Goal: Task Accomplishment & Management: Manage account settings

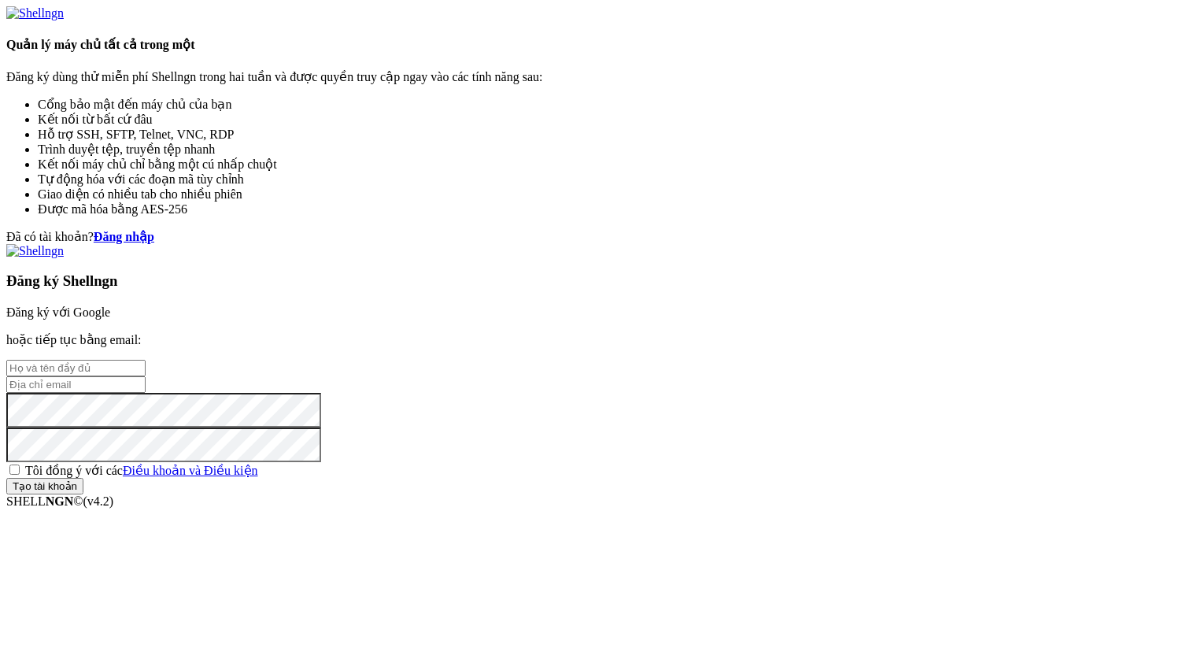
click at [110, 305] on font "Đăng ký với Google" at bounding box center [58, 311] width 104 height 13
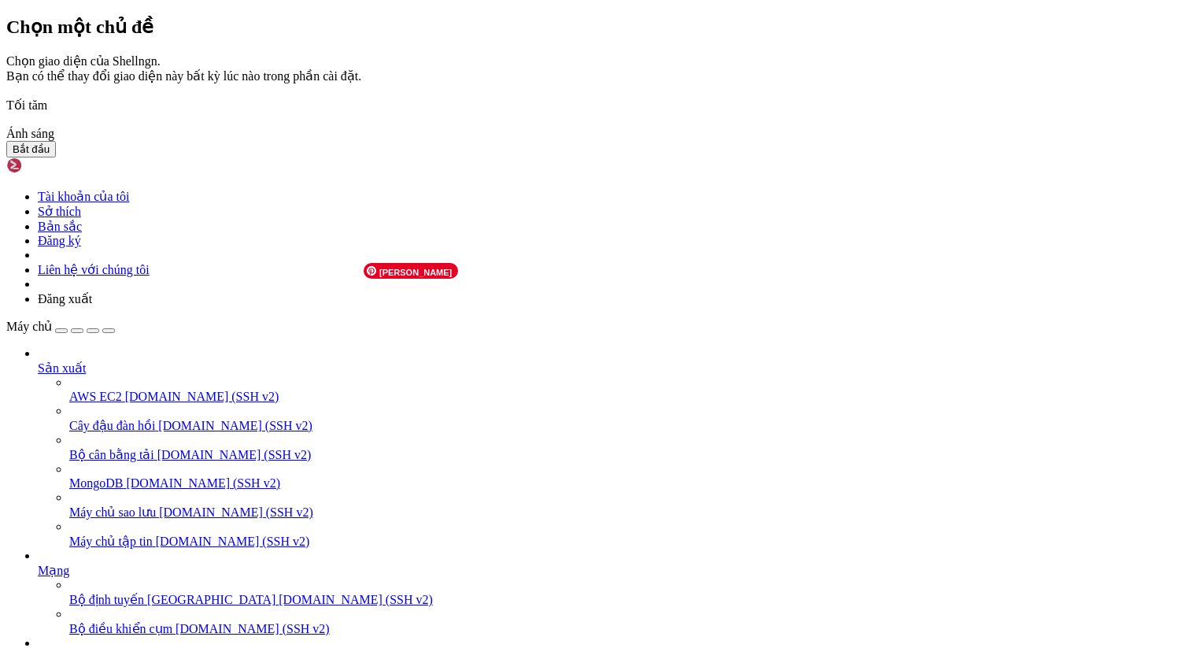
click at [6, 94] on img at bounding box center [6, 94] width 0 height 0
click at [56, 157] on button "Bắt đầu" at bounding box center [31, 149] width 50 height 17
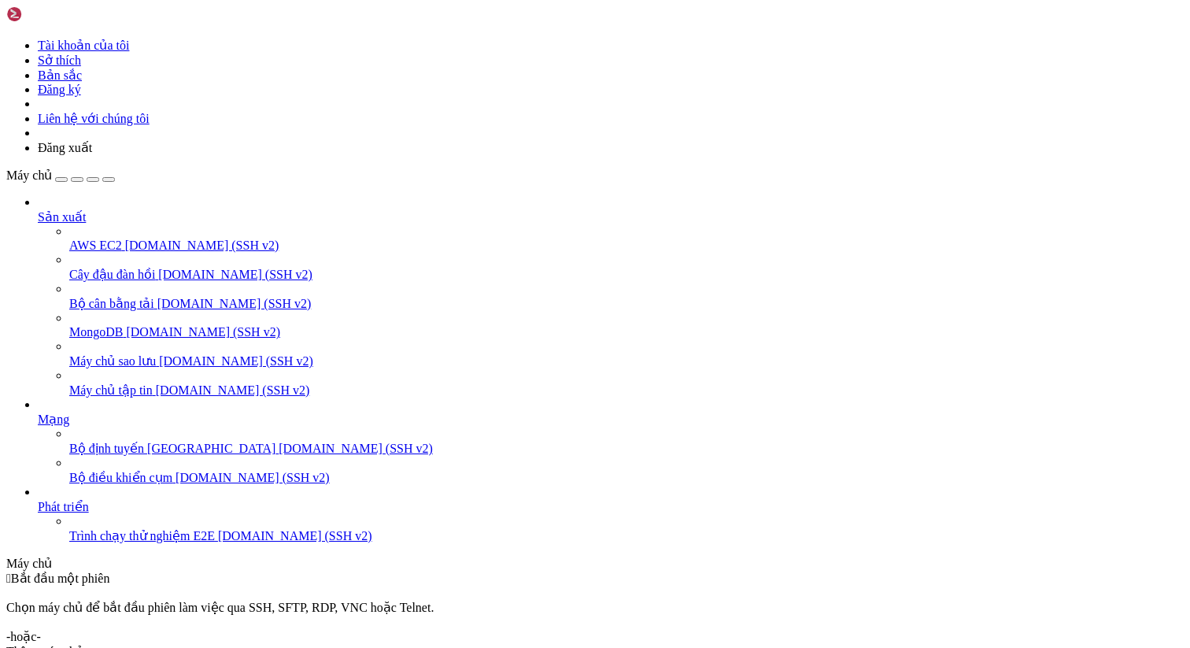
click at [6, 38] on icon at bounding box center [6, 38] width 0 height 0
click at [129, 52] on font "Tài khoản của tôi" at bounding box center [83, 45] width 91 height 13
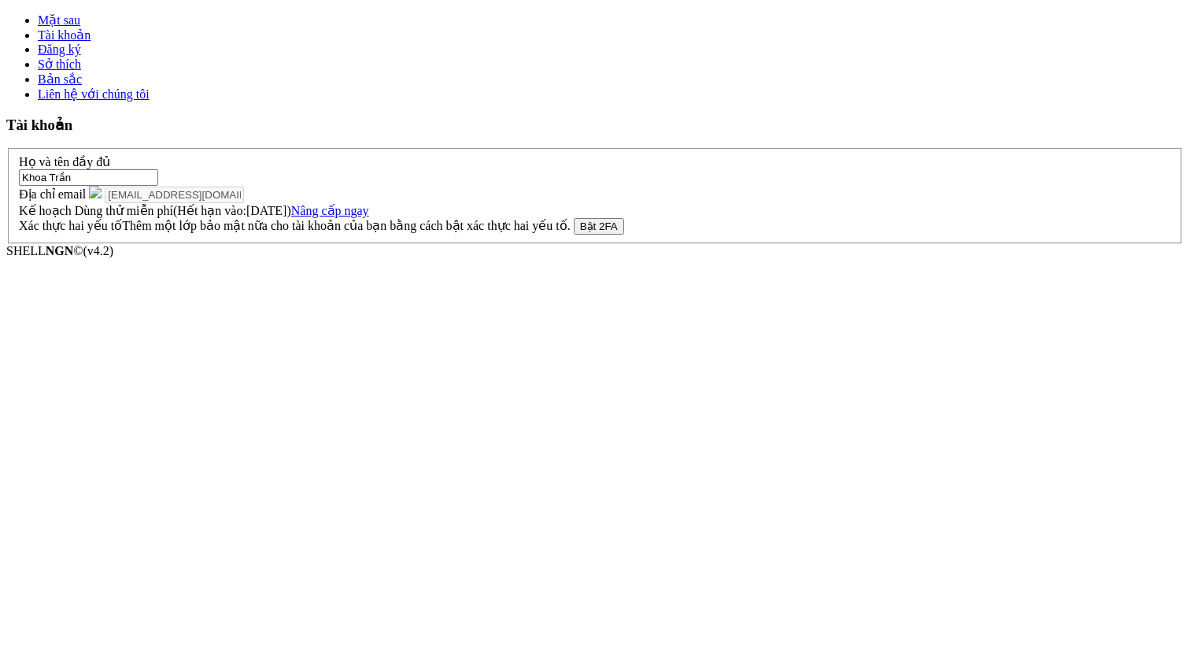
drag, startPoint x: 344, startPoint y: 246, endPoint x: 400, endPoint y: 245, distance: 55.9
click at [287, 217] on font "[DATE]" at bounding box center [266, 210] width 41 height 13
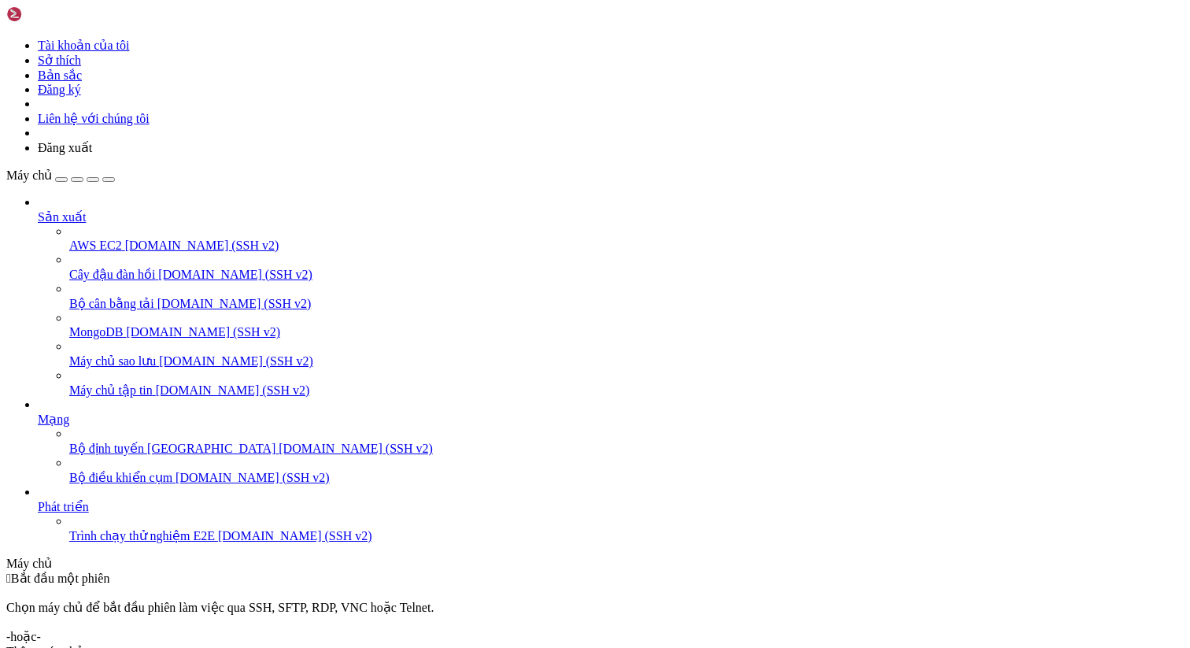
drag, startPoint x: 135, startPoint y: 17, endPoint x: 49, endPoint y: 20, distance: 85.9
click at [49, 20] on div "Tài khoản của tôi Sở thích Bản sắc Đăng ký Liên hệ với chúng tôi Đăng xuất" at bounding box center [595, 80] width 1178 height 149
click at [6, 38] on link at bounding box center [6, 38] width 0 height 0
